Goal: Task Accomplishment & Management: Use online tool/utility

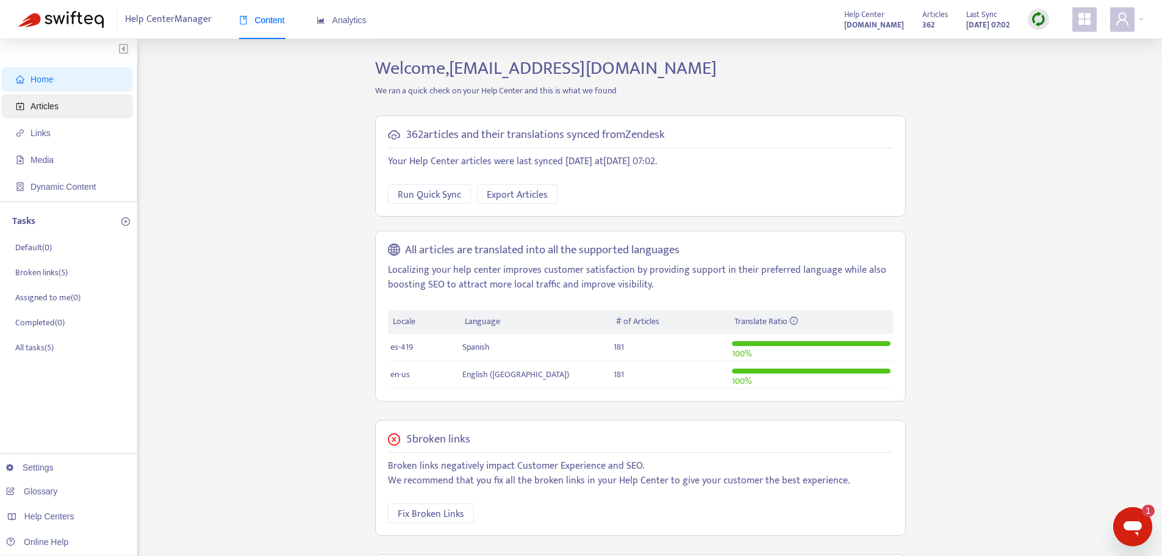
click at [89, 112] on span "Articles" at bounding box center [69, 106] width 107 height 24
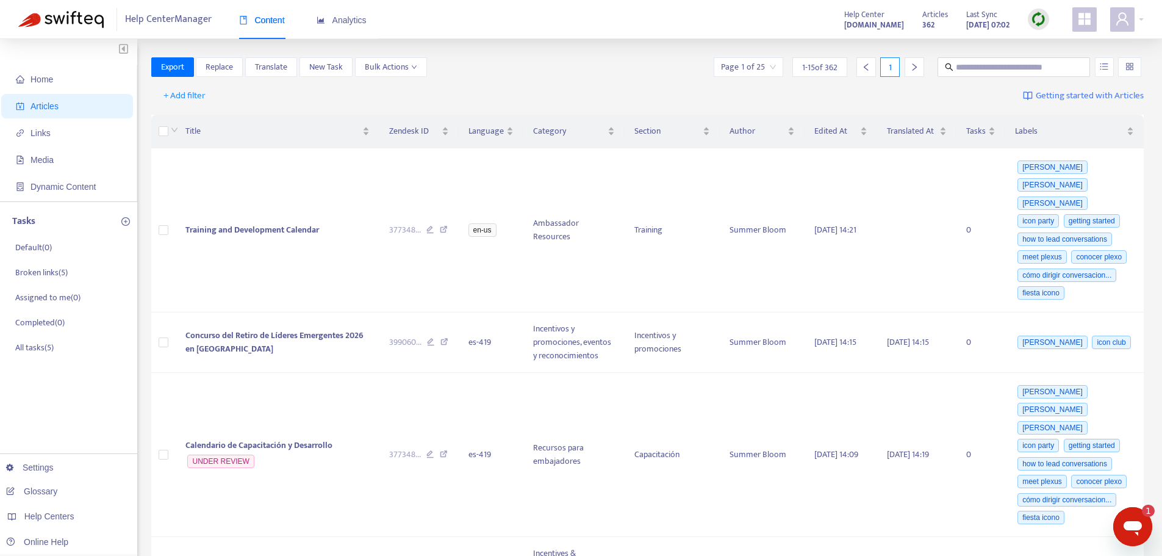
click at [1036, 22] on img at bounding box center [1038, 19] width 15 height 15
click at [1073, 68] on link "Full Sync" at bounding box center [1059, 64] width 44 height 14
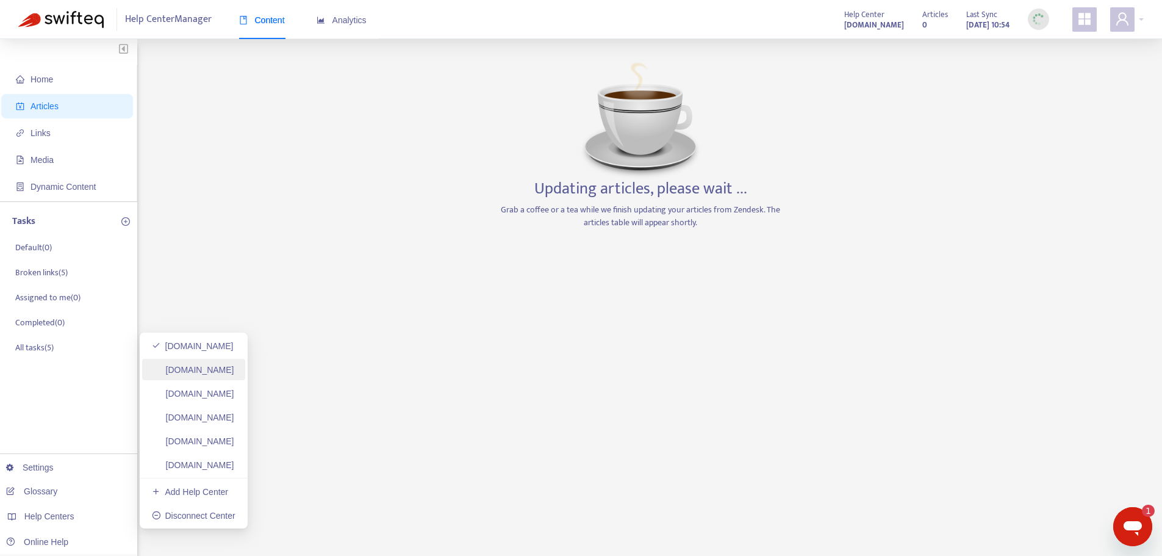
click at [228, 367] on link "[DOMAIN_NAME]" at bounding box center [193, 370] width 82 height 10
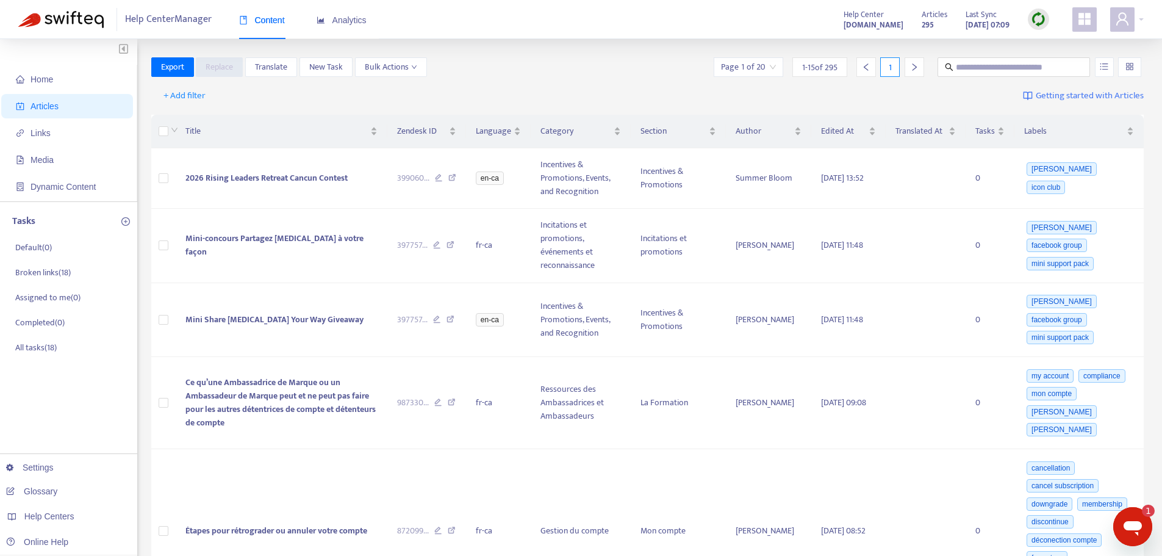
drag, startPoint x: 1025, startPoint y: 27, endPoint x: 1036, endPoint y: 18, distance: 14.3
click at [1025, 26] on div "Articles 295 Last Sync [DATE] 07:09" at bounding box center [985, 19] width 146 height 24
click at [1045, 13] on img at bounding box center [1038, 19] width 15 height 15
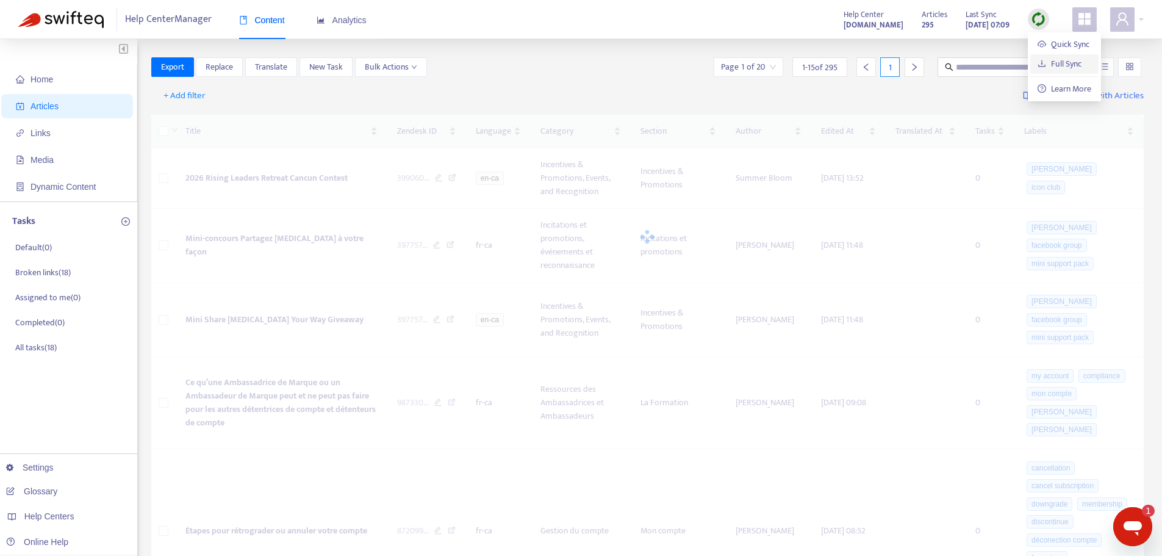
click at [1058, 60] on link "Full Sync" at bounding box center [1059, 64] width 44 height 14
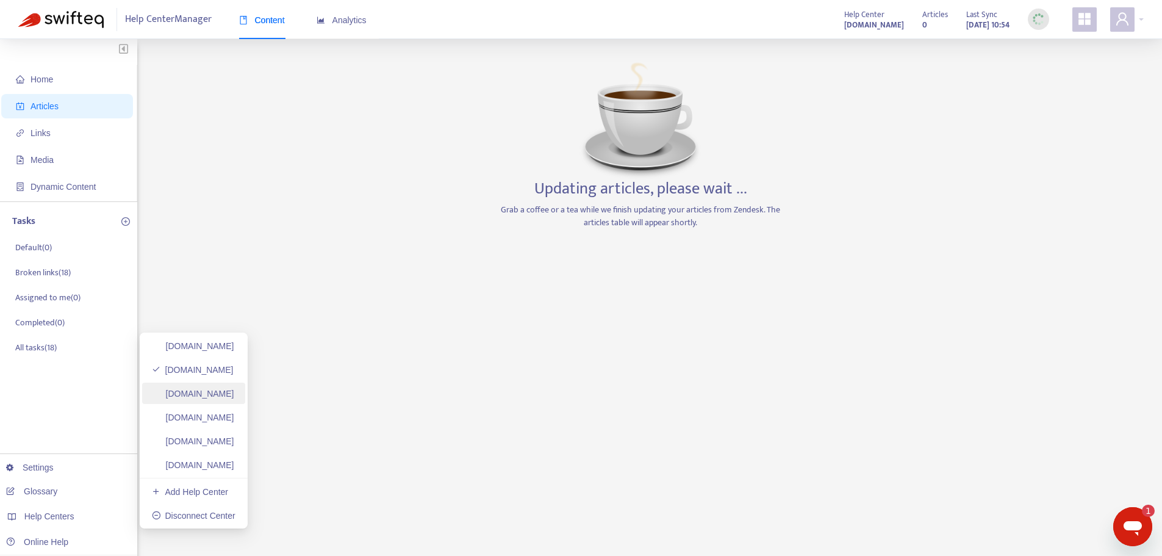
click at [234, 398] on link "[DOMAIN_NAME]" at bounding box center [193, 394] width 82 height 10
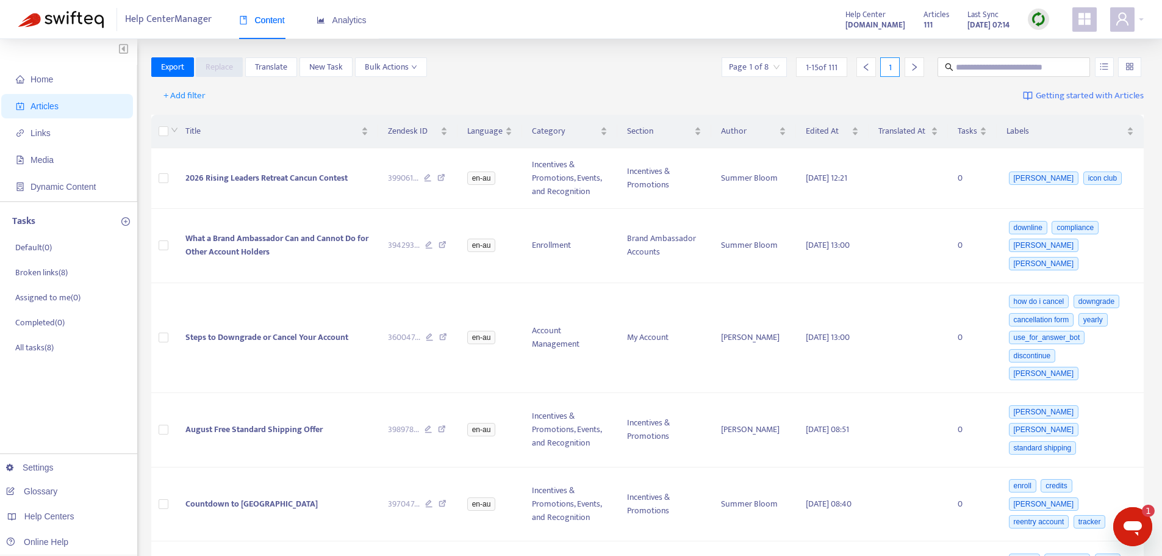
click at [1045, 16] on img at bounding box center [1038, 19] width 15 height 15
click at [1056, 60] on link "Full Sync" at bounding box center [1059, 64] width 44 height 14
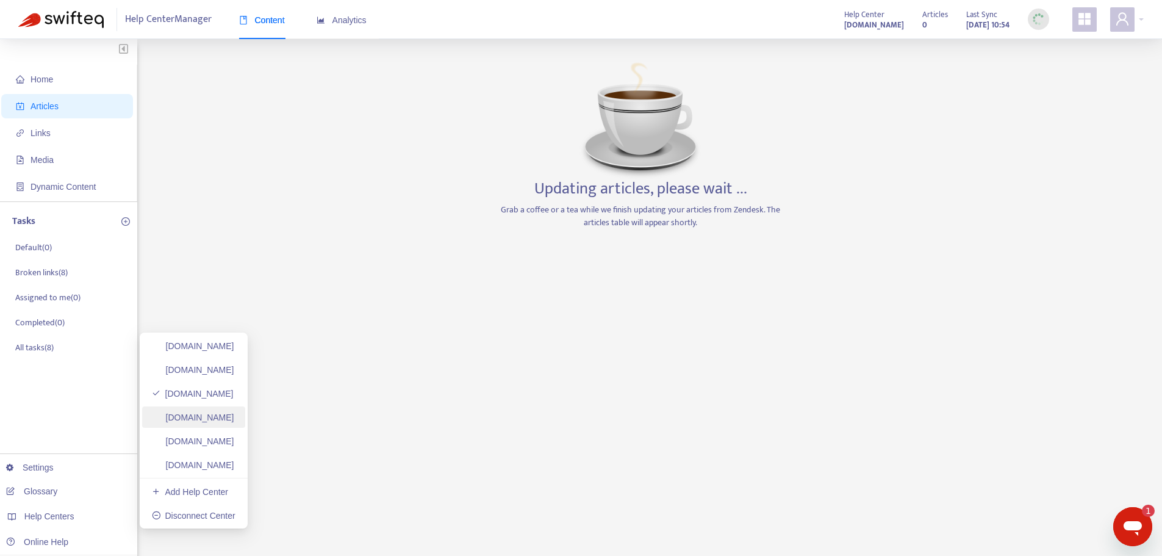
click at [234, 415] on link "[DOMAIN_NAME]" at bounding box center [193, 417] width 82 height 10
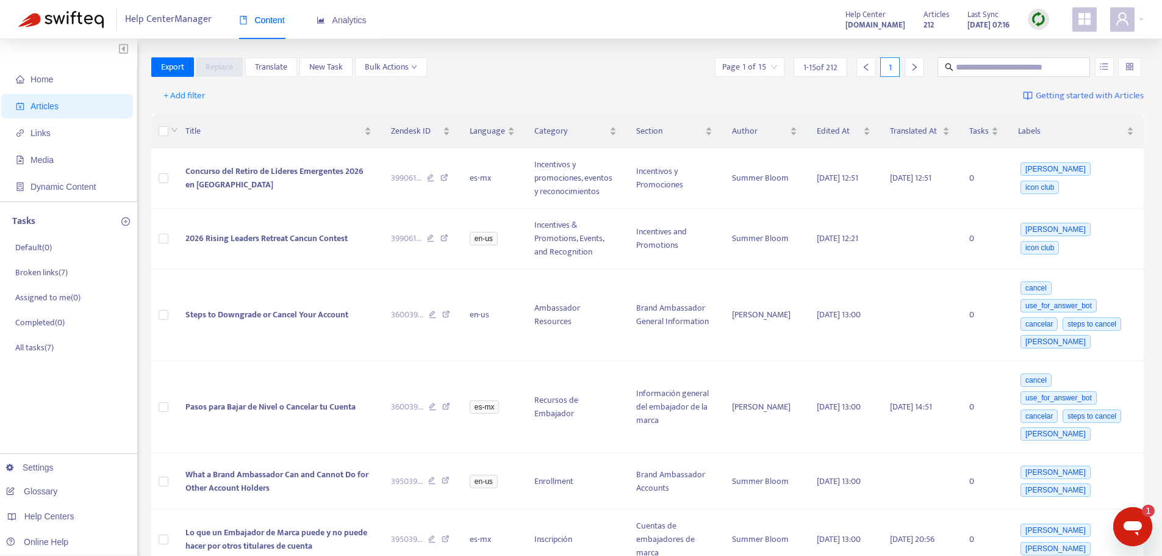
click at [1044, 17] on img at bounding box center [1038, 19] width 15 height 15
click at [1056, 63] on link "Full Sync" at bounding box center [1059, 64] width 44 height 14
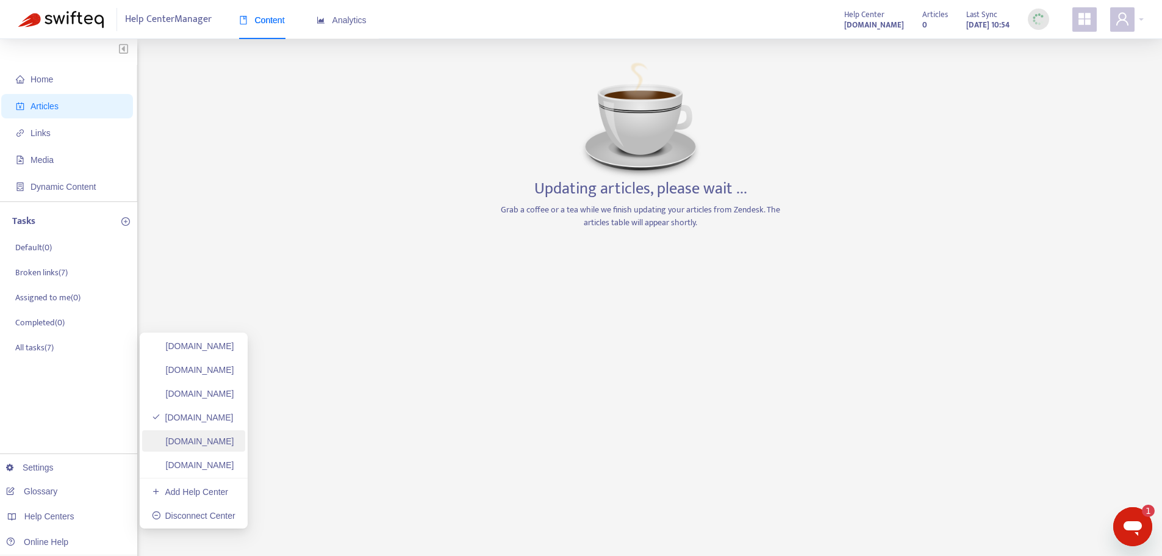
click at [234, 440] on link "[DOMAIN_NAME]" at bounding box center [193, 441] width 82 height 10
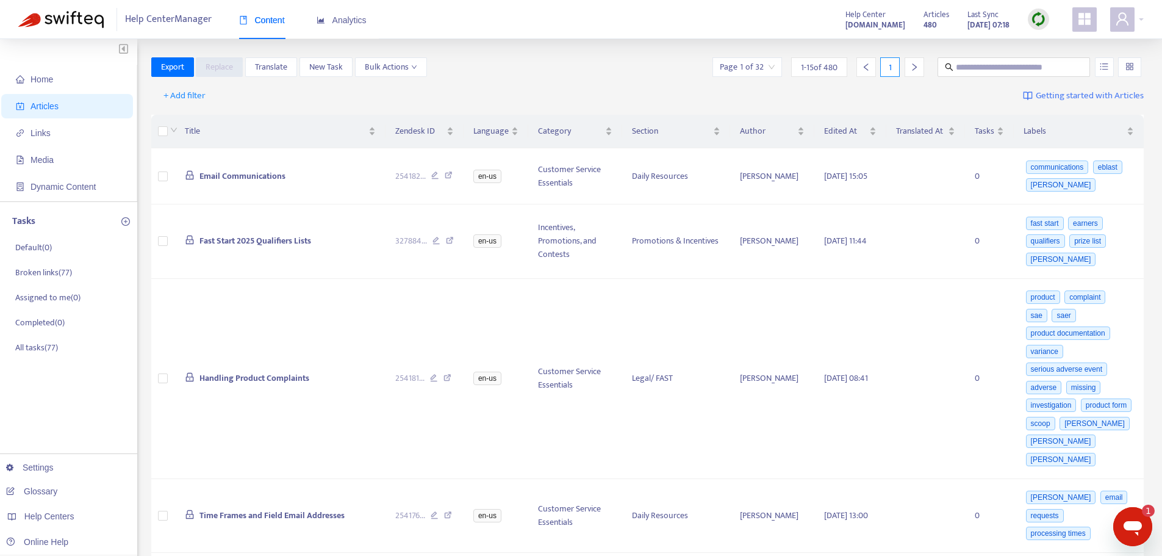
click at [1042, 27] on div at bounding box center [1038, 19] width 21 height 21
click at [1060, 65] on link "Full Sync" at bounding box center [1059, 64] width 44 height 14
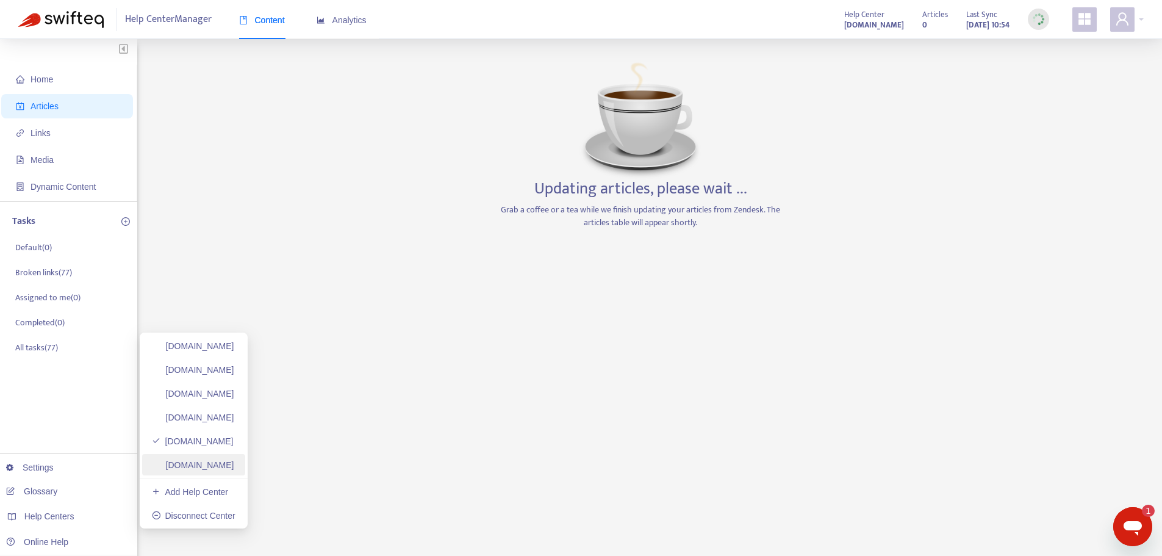
click at [234, 468] on link "[DOMAIN_NAME]" at bounding box center [193, 465] width 82 height 10
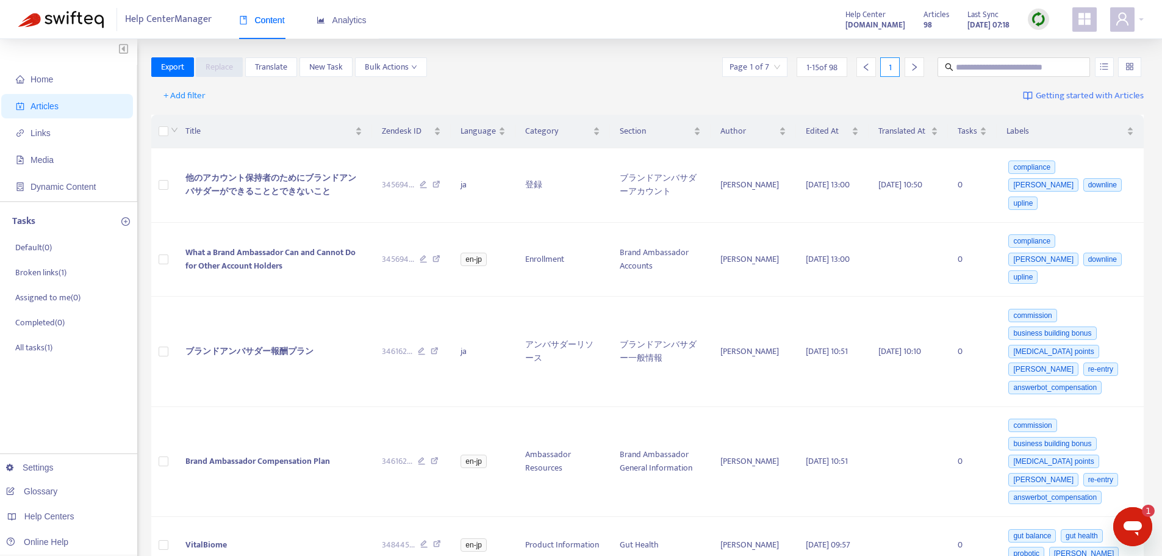
click at [1050, 19] on div "Articles 98 Last Sync [DATE] 07:18" at bounding box center [986, 19] width 144 height 24
click at [1044, 23] on img at bounding box center [1038, 19] width 15 height 15
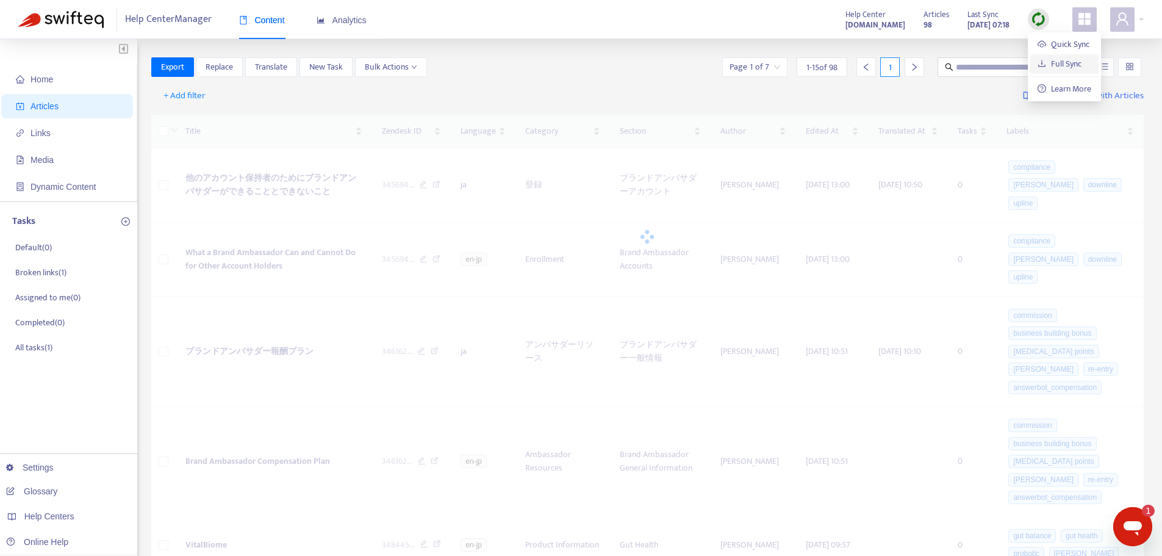
click at [1080, 66] on link "Full Sync" at bounding box center [1059, 64] width 44 height 14
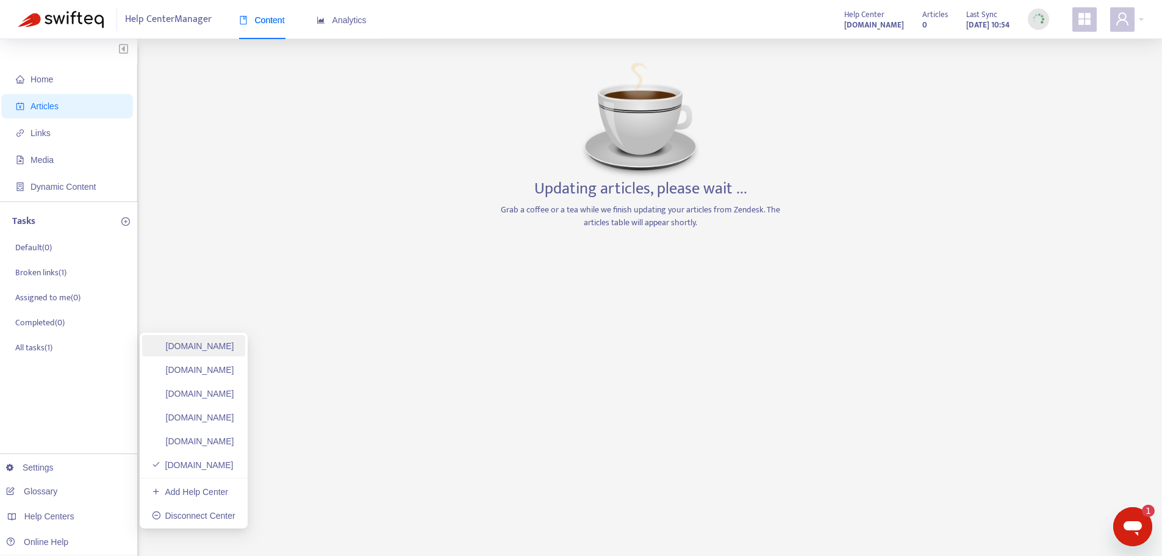
click at [227, 351] on link "[DOMAIN_NAME]" at bounding box center [193, 346] width 82 height 10
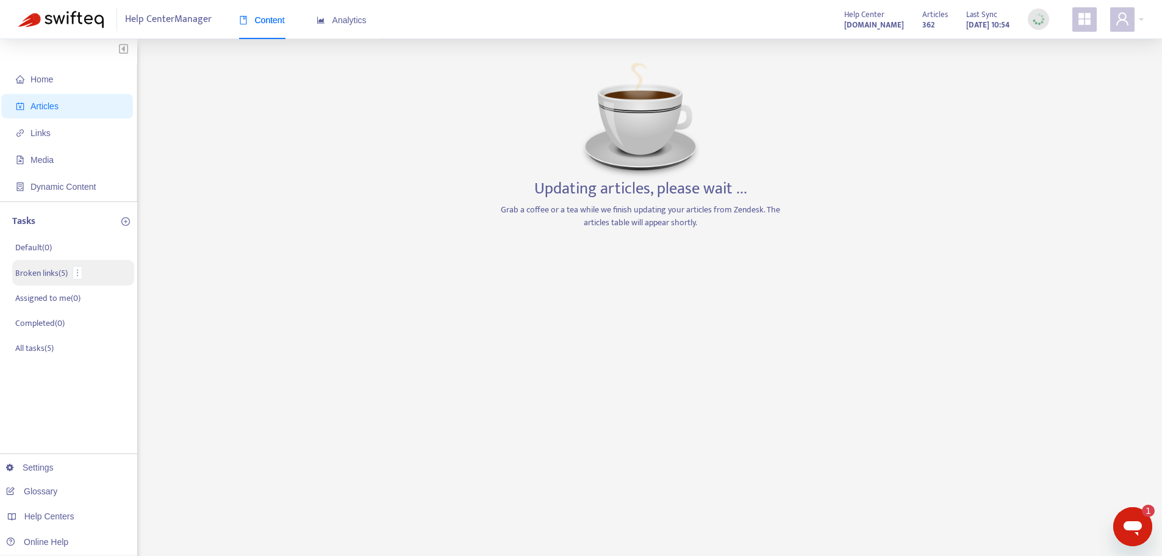
click at [47, 271] on p "Broken links ( 5 )" at bounding box center [41, 273] width 52 height 13
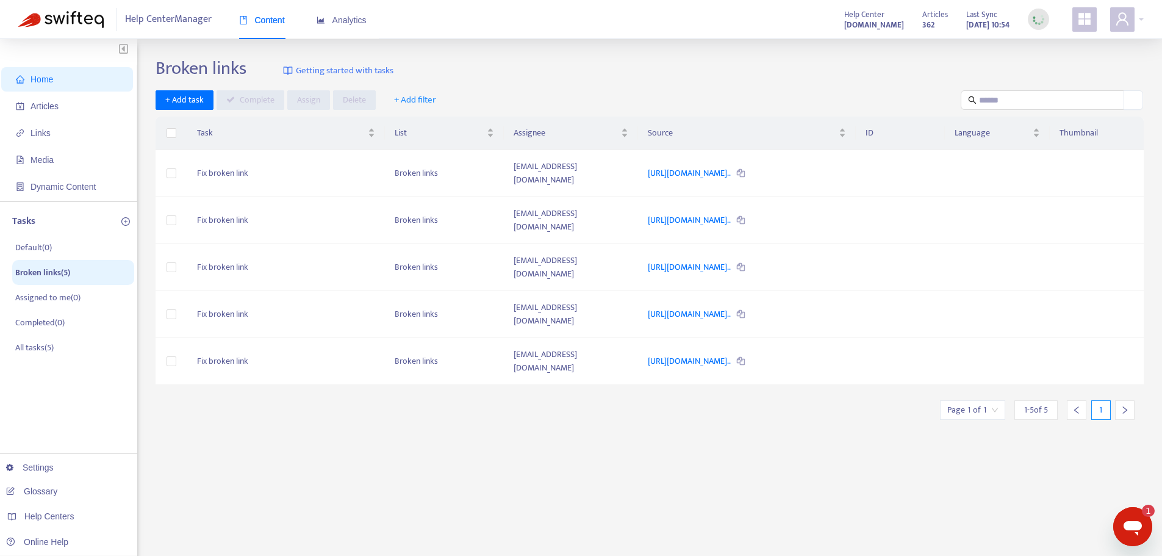
click at [63, 87] on span "Home" at bounding box center [69, 79] width 107 height 24
click at [34, 82] on span "Home" at bounding box center [41, 79] width 23 height 10
